Goal: Information Seeking & Learning: Learn about a topic

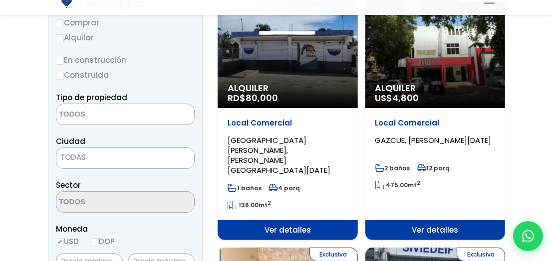
scroll to position [150, 0]
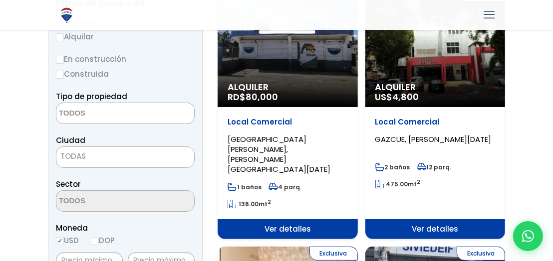
click at [118, 110] on textarea "Search" at bounding box center [104, 113] width 97 height 21
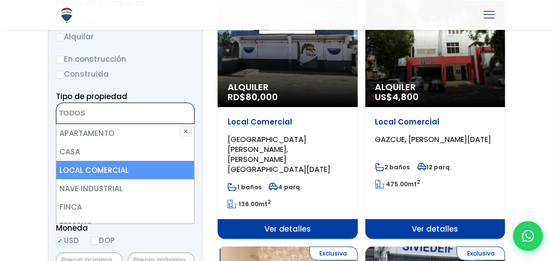
click at [129, 166] on li "LOCAL COMERCIAL" at bounding box center [125, 170] width 138 height 18
select select "comercial+site"
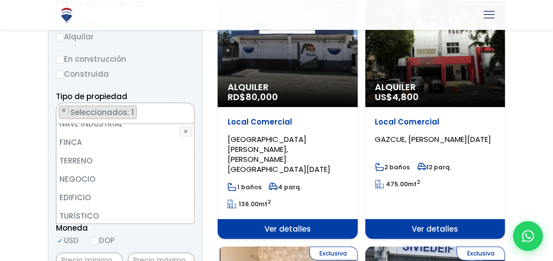
scroll to position [0, 0]
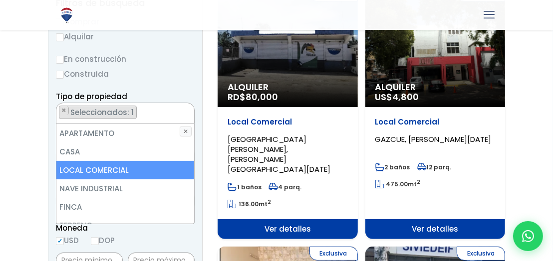
click at [121, 168] on li "LOCAL COMERCIAL" at bounding box center [125, 170] width 138 height 18
click at [122, 168] on li "LOCAL COMERCIAL" at bounding box center [125, 170] width 138 height 18
select select "comercial+site"
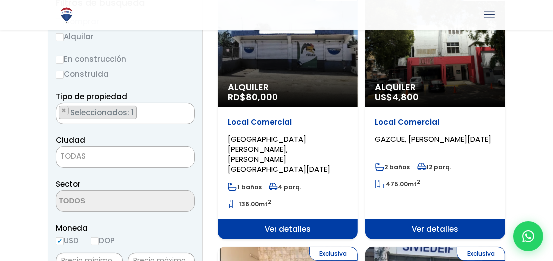
select select "150"
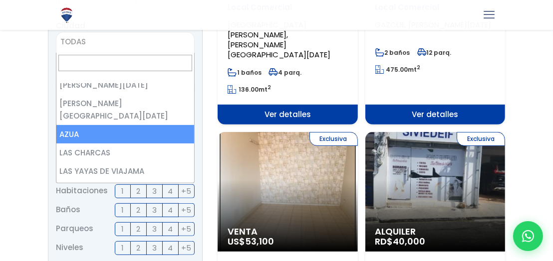
scroll to position [100, 0]
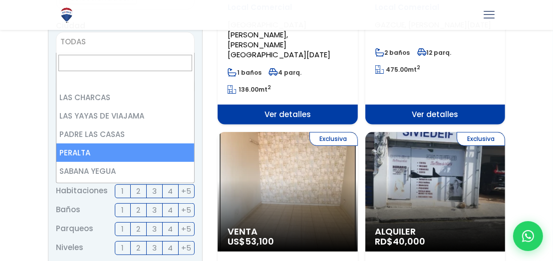
select select "6"
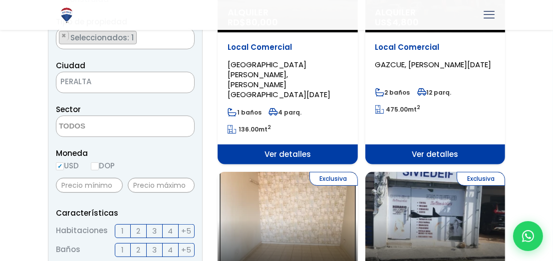
scroll to position [245, 0]
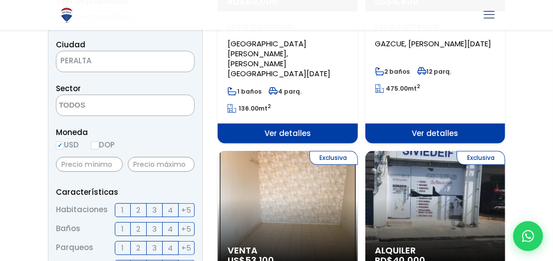
click at [131, 108] on textarea "Search" at bounding box center [104, 105] width 97 height 21
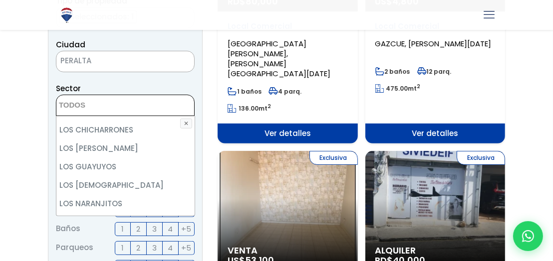
scroll to position [349, 0]
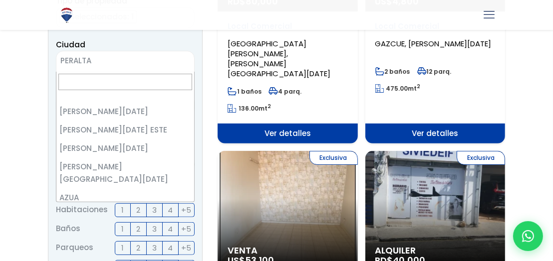
click at [109, 58] on span "PERALTA" at bounding box center [112, 61] width 113 height 14
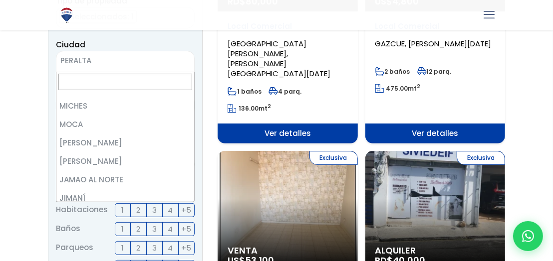
scroll to position [927, 0]
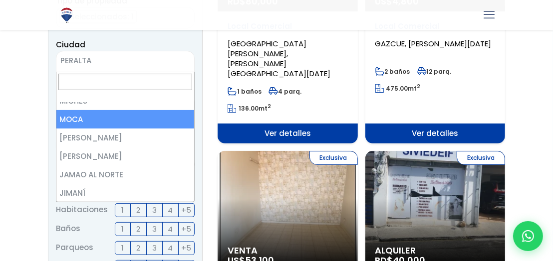
click at [137, 82] on input "Search" at bounding box center [125, 82] width 134 height 16
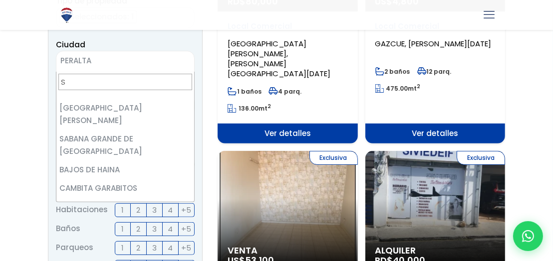
scroll to position [0, 0]
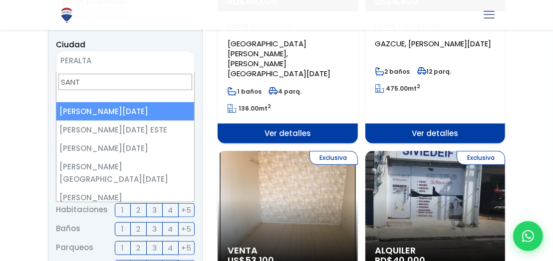
type input "SANTI"
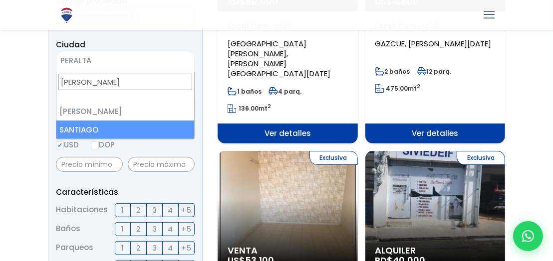
select select "120"
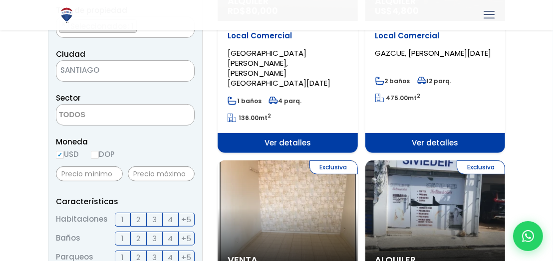
click at [102, 155] on label "DOP" at bounding box center [103, 154] width 24 height 12
click at [0, 0] on input "DOP" at bounding box center [0, 0] width 0 height 0
click at [96, 156] on input "DOP" at bounding box center [95, 155] width 8 height 8
radio input "true"
click at [104, 116] on textarea "Search" at bounding box center [104, 115] width 97 height 21
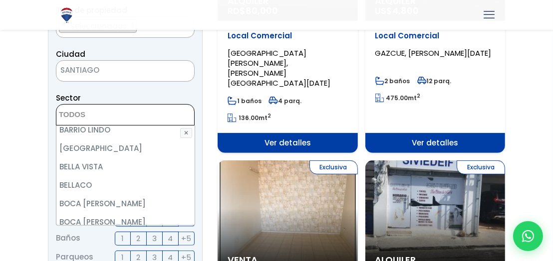
scroll to position [349, 0]
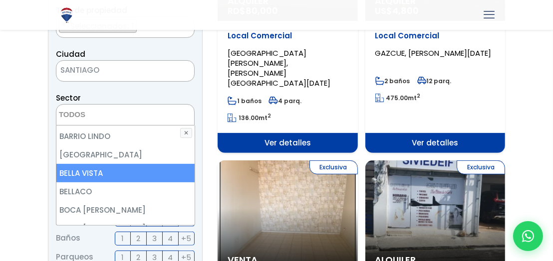
click at [119, 173] on li "BELLA VISTA" at bounding box center [125, 173] width 138 height 18
select select "9652"
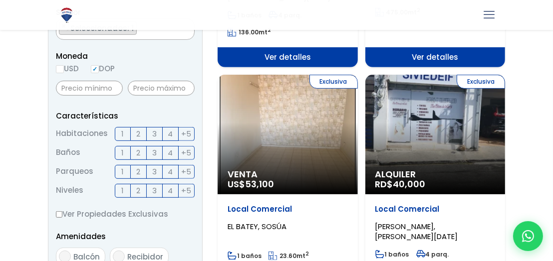
scroll to position [336, 0]
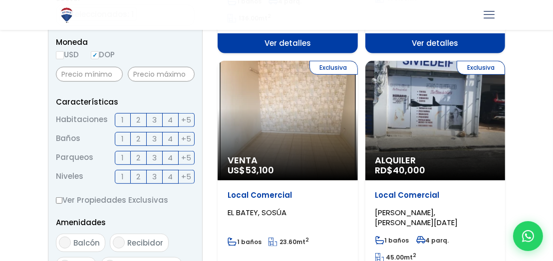
click at [142, 119] on label "2" at bounding box center [139, 120] width 16 height 14
click at [0, 0] on input "2" at bounding box center [0, 0] width 0 height 0
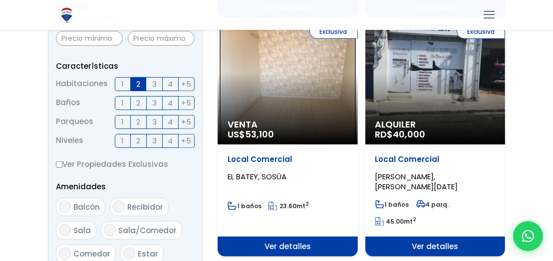
scroll to position [436, 0]
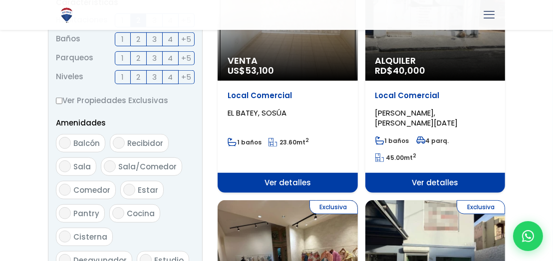
click at [113, 170] on label "Sala/Comedor" at bounding box center [141, 167] width 81 height 18
click at [113, 170] on input "Sala/Comedor" at bounding box center [110, 167] width 12 height 12
checkbox input "true"
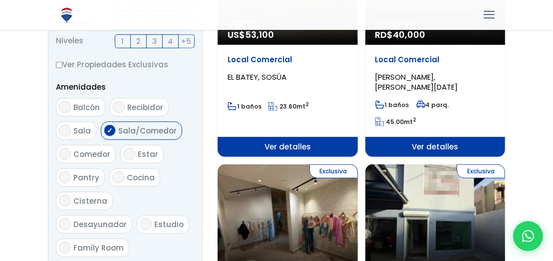
scroll to position [485, 0]
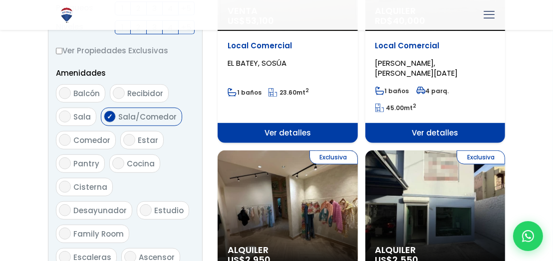
click at [81, 97] on span "Balcón" at bounding box center [86, 93] width 26 height 10
click at [71, 97] on input "Balcón" at bounding box center [65, 93] width 12 height 12
checkbox input "true"
click at [127, 164] on span "Cocina" at bounding box center [141, 164] width 28 height 10
click at [124, 164] on input "Cocina" at bounding box center [118, 164] width 12 height 12
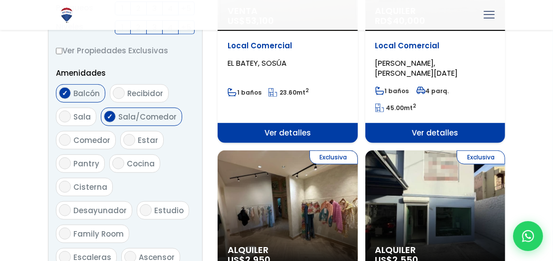
checkbox input "true"
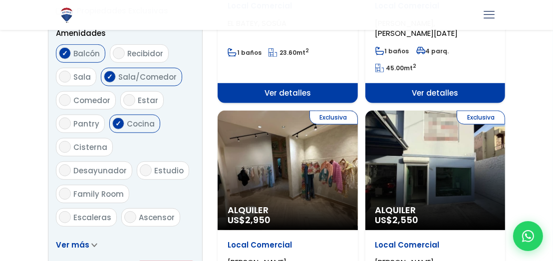
scroll to position [585, 0]
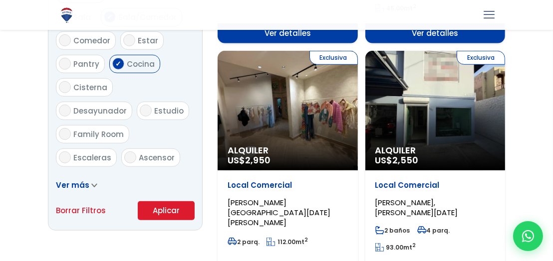
click at [87, 153] on span "Escaleras" at bounding box center [92, 158] width 38 height 10
click at [71, 152] on input "Escaleras" at bounding box center [65, 158] width 12 height 12
checkbox input "true"
click at [84, 87] on span "Cisterna" at bounding box center [90, 87] width 34 height 10
click at [71, 87] on input "Cisterna" at bounding box center [65, 87] width 12 height 12
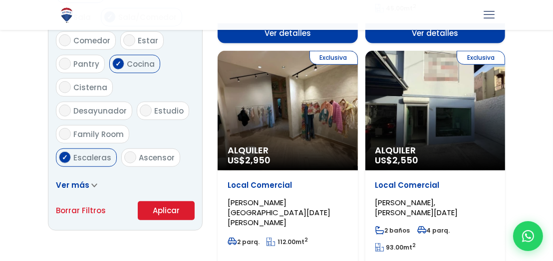
checkbox input "true"
click at [71, 105] on input "Desayunador" at bounding box center [65, 111] width 12 height 12
checkbox input "true"
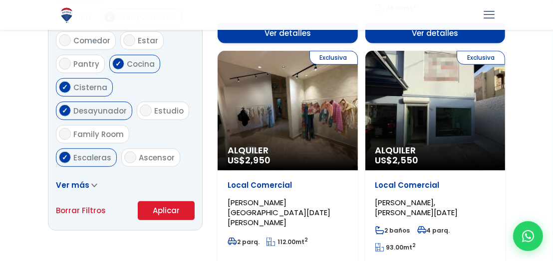
click at [166, 210] on button "Aplicar" at bounding box center [166, 211] width 57 height 19
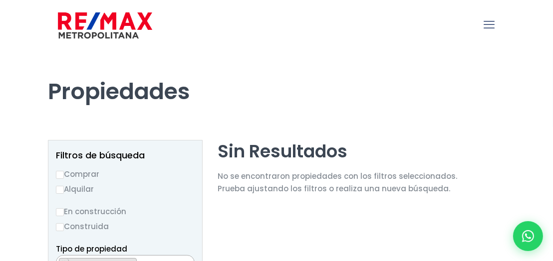
scroll to position [50, 0]
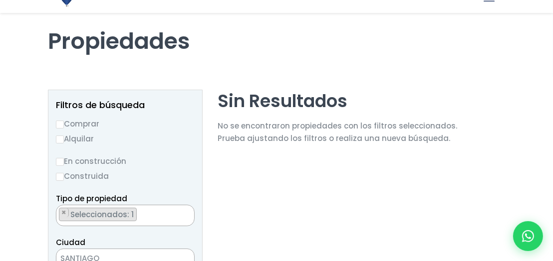
select select "9652"
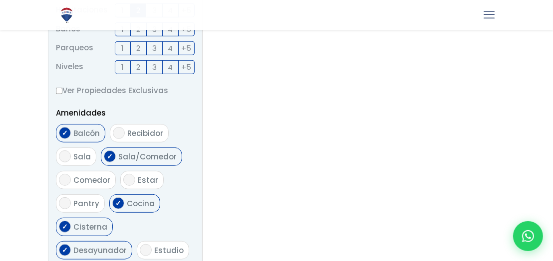
scroll to position [449, 0]
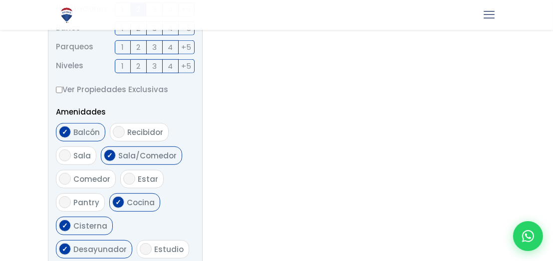
click at [60, 94] on label "Ver Propiedades Exclusivas" at bounding box center [125, 89] width 139 height 12
click at [60, 93] on input "Ver Propiedades Exclusivas" at bounding box center [59, 90] width 6 height 6
checkbox input "true"
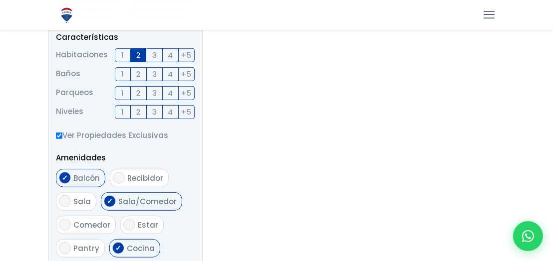
scroll to position [349, 0]
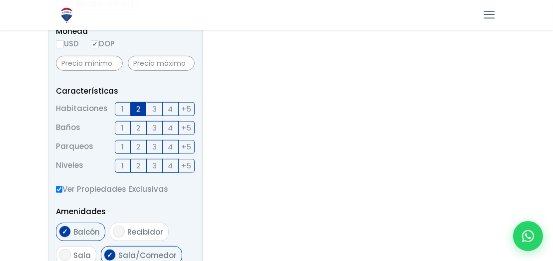
click at [122, 129] on span "1" at bounding box center [123, 128] width 2 height 12
click at [0, 0] on input "1" at bounding box center [0, 0] width 0 height 0
click at [135, 165] on label "2" at bounding box center [139, 166] width 16 height 14
click at [0, 0] on input "2" at bounding box center [0, 0] width 0 height 0
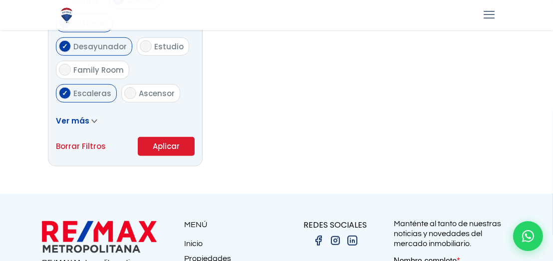
scroll to position [698, 0]
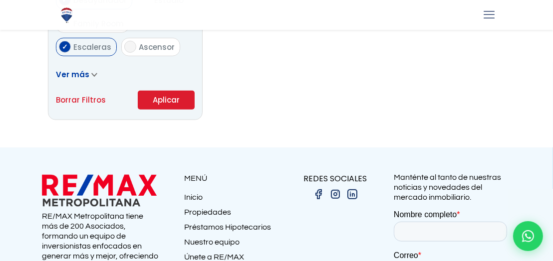
click at [175, 104] on button "Aplicar" at bounding box center [166, 100] width 57 height 19
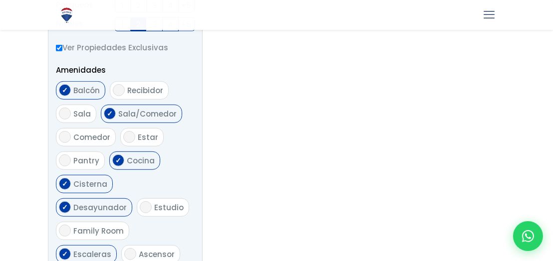
scroll to position [429, 0]
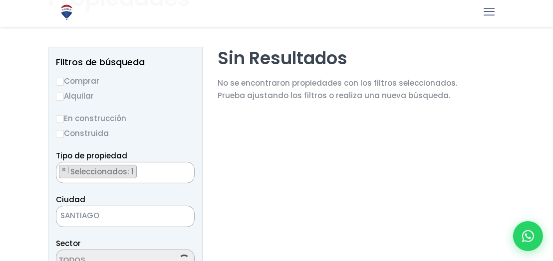
scroll to position [150, 0]
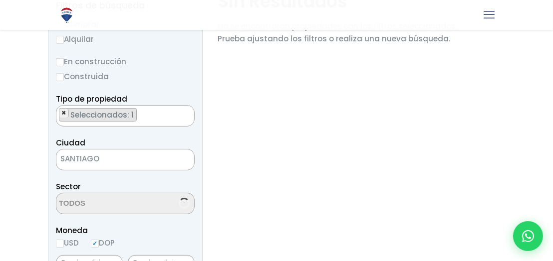
select select "9652"
click at [62, 110] on span "×" at bounding box center [63, 113] width 5 height 9
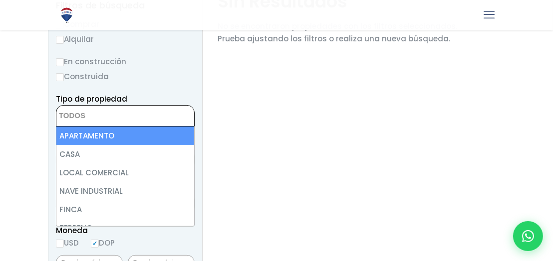
scroll to position [22, 0]
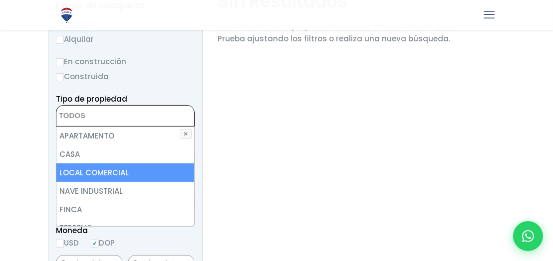
click at [109, 169] on li "LOCAL COMERCIAL" at bounding box center [125, 173] width 138 height 18
select select "comercial+site"
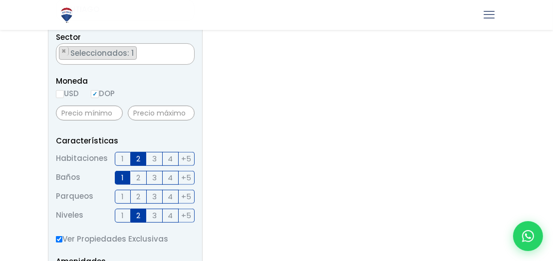
scroll to position [399, 0]
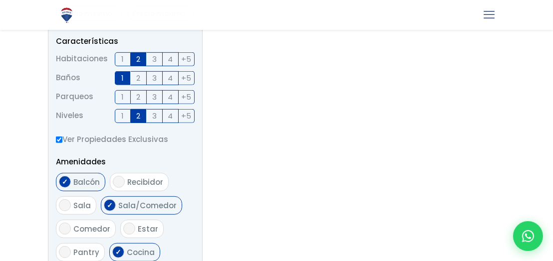
click at [140, 59] on span "2" at bounding box center [139, 59] width 4 height 12
click at [0, 0] on input "2" at bounding box center [0, 0] width 0 height 0
click at [128, 59] on label "1" at bounding box center [123, 59] width 16 height 14
click at [0, 0] on input "1" at bounding box center [0, 0] width 0 height 0
click at [120, 85] on span "1 2 3 4 +5" at bounding box center [155, 78] width 80 height 14
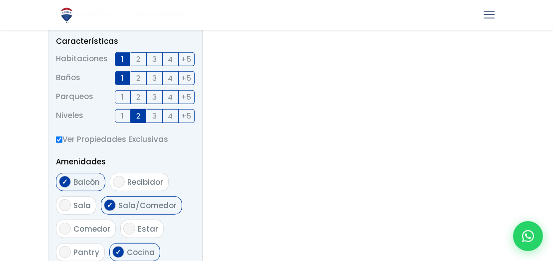
click at [125, 71] on label "1" at bounding box center [123, 78] width 16 height 14
click at [0, 0] on input "1" at bounding box center [0, 0] width 0 height 0
click at [120, 55] on label "1" at bounding box center [123, 59] width 16 height 14
click at [0, 0] on input "1" at bounding box center [0, 0] width 0 height 0
click at [137, 114] on span "2" at bounding box center [139, 116] width 4 height 12
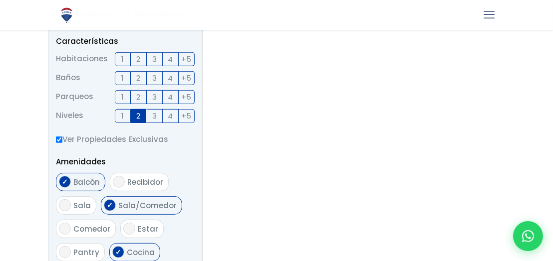
click at [0, 0] on input "2" at bounding box center [0, 0] width 0 height 0
click at [76, 178] on span "Balcón" at bounding box center [86, 182] width 26 height 10
click at [71, 178] on input "Balcón" at bounding box center [65, 182] width 12 height 12
checkbox input "false"
click at [142, 202] on span "Sala/Comedor" at bounding box center [147, 206] width 58 height 10
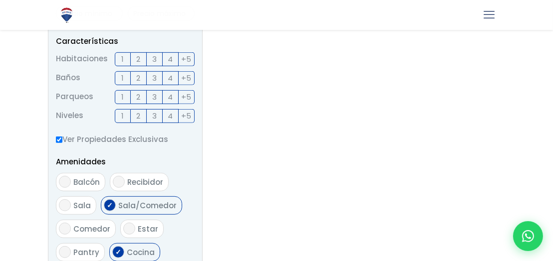
click at [116, 202] on input "Sala/Comedor" at bounding box center [110, 206] width 12 height 12
checkbox input "false"
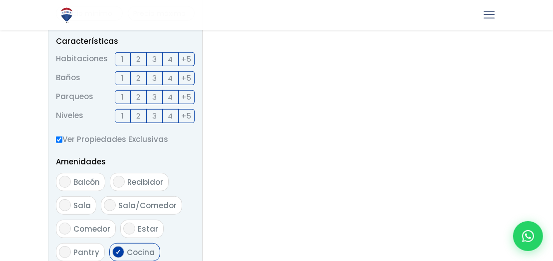
scroll to position [549, 0]
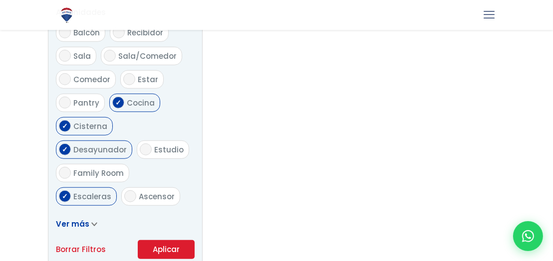
click at [129, 100] on span "Cocina" at bounding box center [141, 103] width 28 height 10
click at [124, 100] on input "Cocina" at bounding box center [118, 103] width 12 height 12
checkbox input "false"
drag, startPoint x: 136, startPoint y: 122, endPoint x: 127, endPoint y: 120, distance: 9.6
click at [127, 145] on span "Desayunador" at bounding box center [99, 150] width 53 height 10
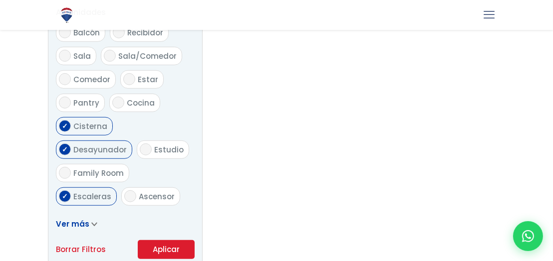
click at [71, 144] on input "Desayunador" at bounding box center [65, 150] width 12 height 12
checkbox input "false"
click at [79, 117] on label "Cisterna" at bounding box center [84, 126] width 57 height 18
click at [71, 120] on input "Cisterna" at bounding box center [65, 126] width 12 height 12
checkbox input "false"
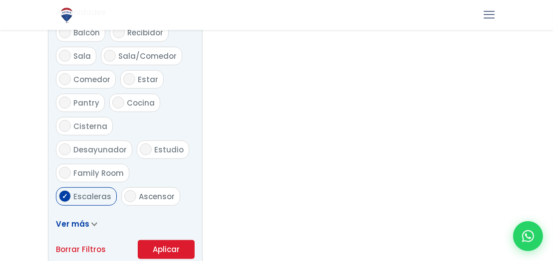
click at [81, 192] on span "Escaleras" at bounding box center [92, 197] width 38 height 10
click at [71, 191] on input "Escaleras" at bounding box center [65, 197] width 12 height 12
checkbox input "false"
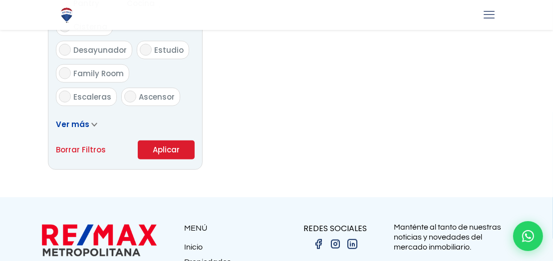
click at [84, 125] on span "Ver más" at bounding box center [72, 124] width 33 height 10
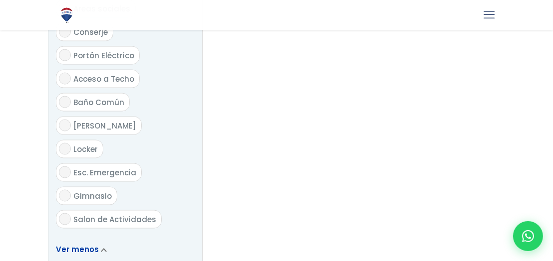
scroll to position [1297, 0]
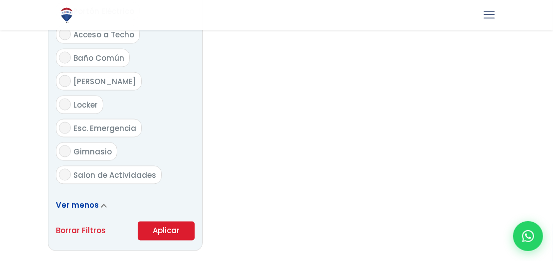
click at [150, 222] on button "Aplicar" at bounding box center [166, 231] width 57 height 19
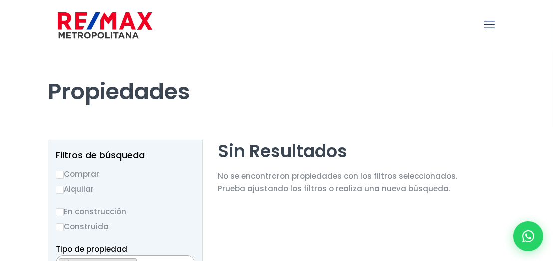
scroll to position [19, 0]
select select "9652"
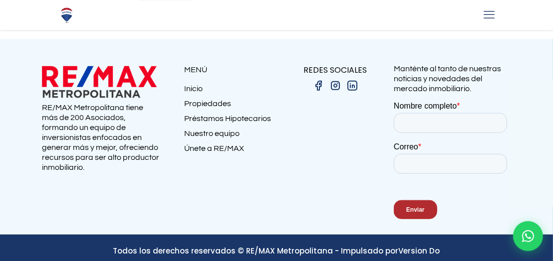
scroll to position [815, 0]
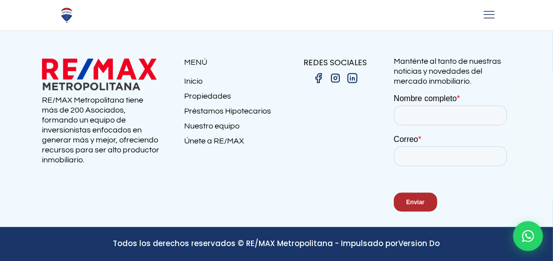
select select "9652"
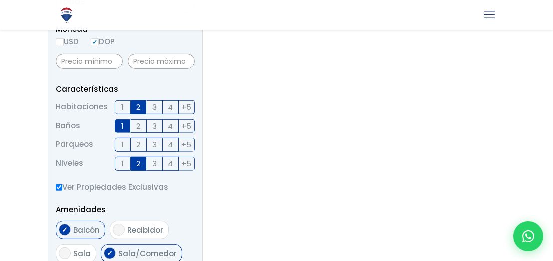
scroll to position [351, 0]
select select "9652"
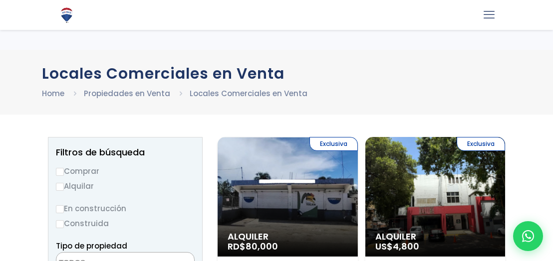
select select "comercial+site"
select select "120"
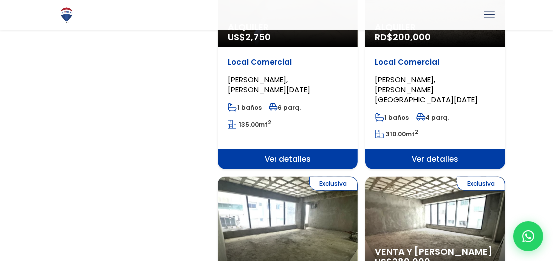
scroll to position [1048, 0]
